Goal: Transaction & Acquisition: Purchase product/service

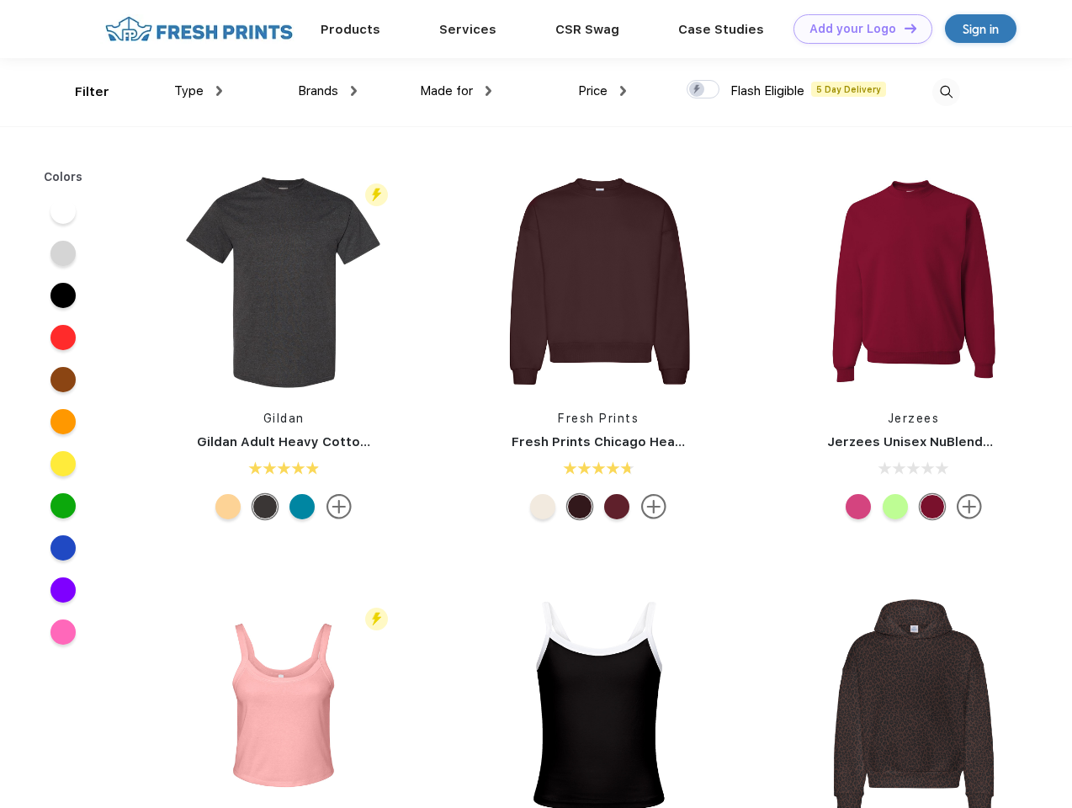
scroll to position [1, 0]
click at [857, 29] on link "Add your Logo Design Tool" at bounding box center [863, 28] width 139 height 29
click at [0, 0] on div "Design Tool" at bounding box center [0, 0] width 0 height 0
click at [903, 28] on link "Add your Logo Design Tool" at bounding box center [863, 28] width 139 height 29
click at [81, 92] on div "Filter" at bounding box center [92, 91] width 35 height 19
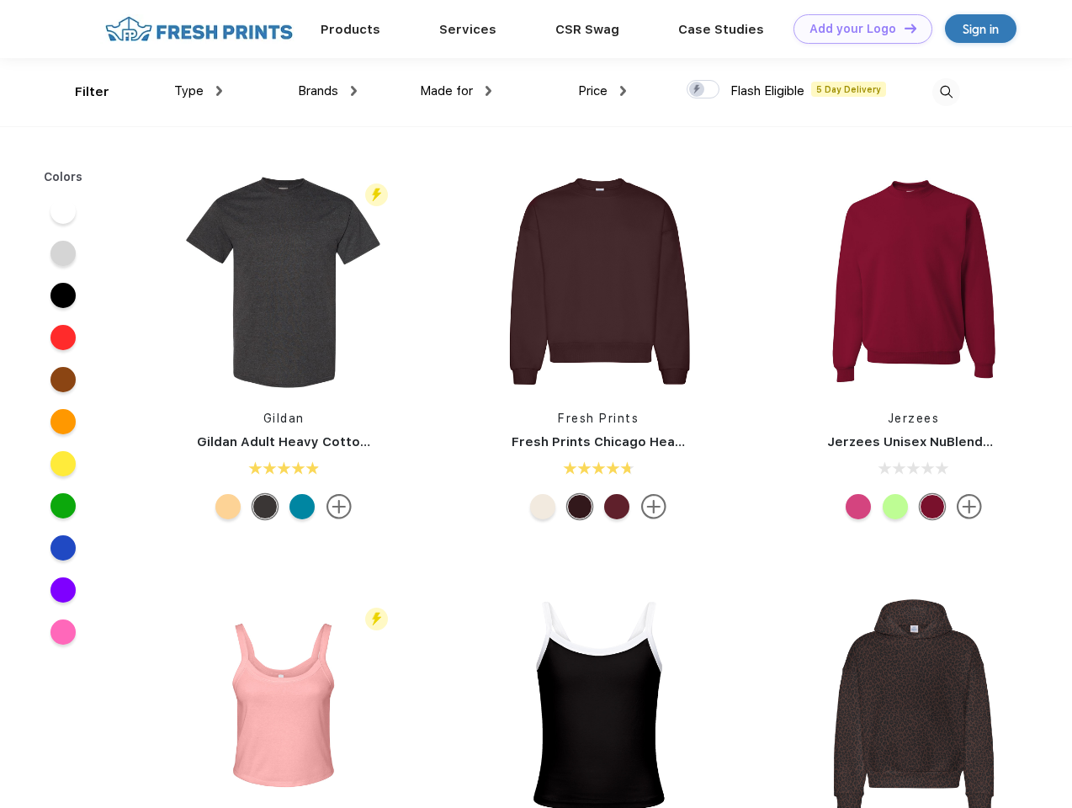
click at [199, 91] on span "Type" at bounding box center [188, 90] width 29 height 15
click at [327, 91] on span "Brands" at bounding box center [318, 90] width 40 height 15
click at [456, 91] on span "Made for" at bounding box center [446, 90] width 53 height 15
click at [603, 91] on span "Price" at bounding box center [592, 90] width 29 height 15
click at [704, 90] on div at bounding box center [703, 89] width 33 height 19
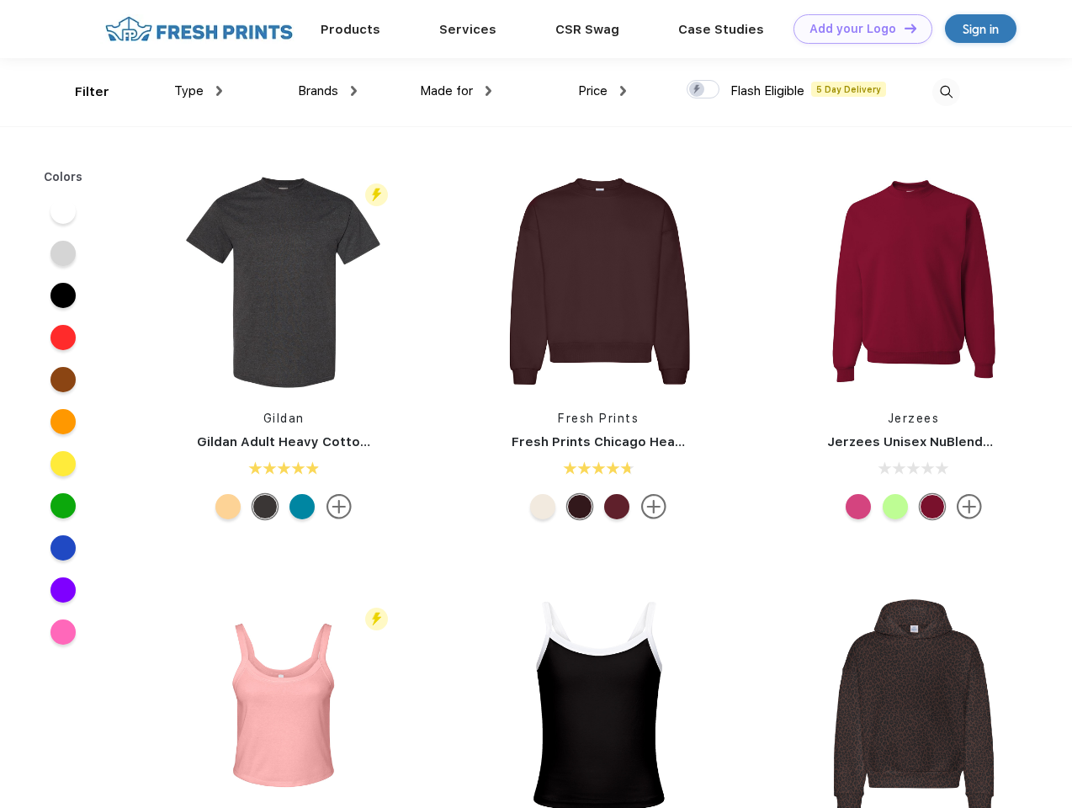
click at [698, 90] on input "checkbox" at bounding box center [692, 84] width 11 height 11
click at [946, 92] on img at bounding box center [947, 92] width 28 height 28
